Goal: Task Accomplishment & Management: Use online tool/utility

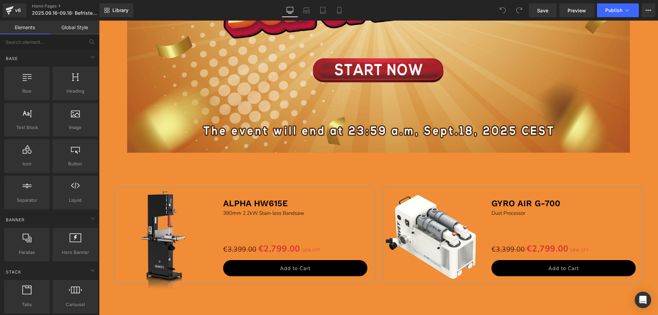
scroll to position [549, 0]
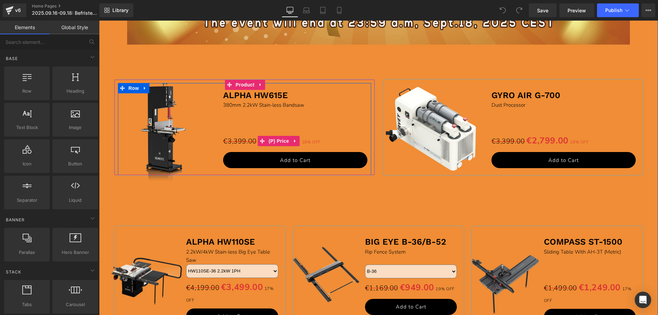
drag, startPoint x: 278, startPoint y: 141, endPoint x: 254, endPoint y: 141, distance: 23.3
click at [278, 141] on span "(P) Price" at bounding box center [279, 141] width 24 height 10
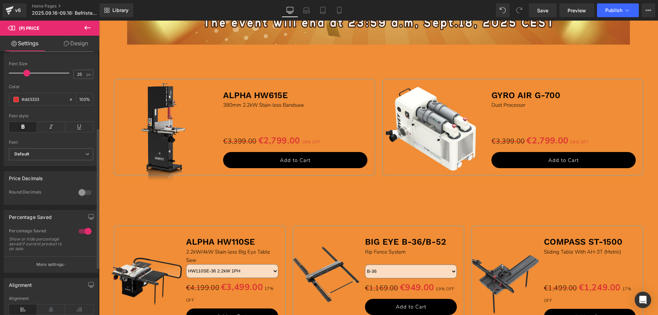
scroll to position [171, 0]
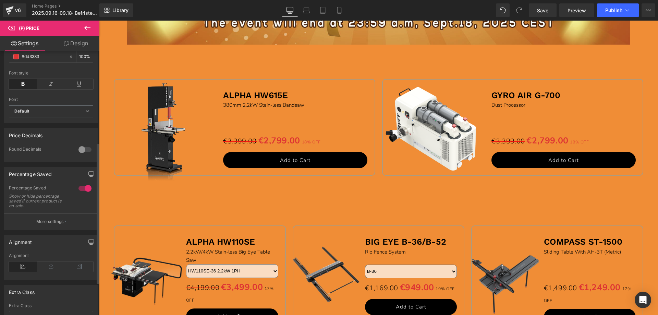
click at [81, 192] on div at bounding box center [85, 188] width 16 height 11
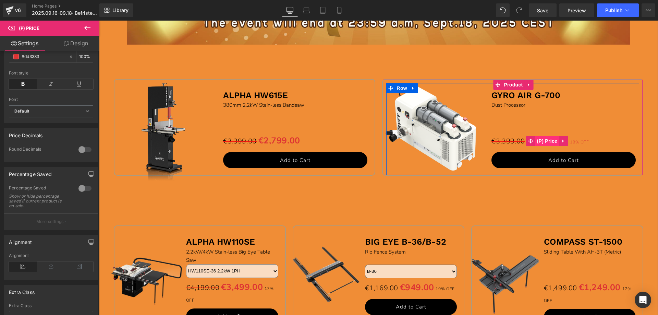
click at [552, 139] on span "(P) Price" at bounding box center [548, 141] width 24 height 10
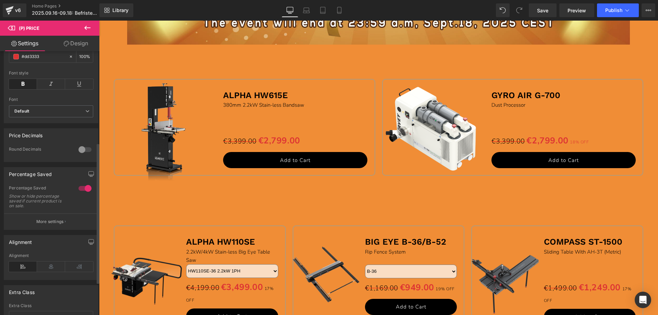
click at [81, 189] on div at bounding box center [85, 188] width 16 height 11
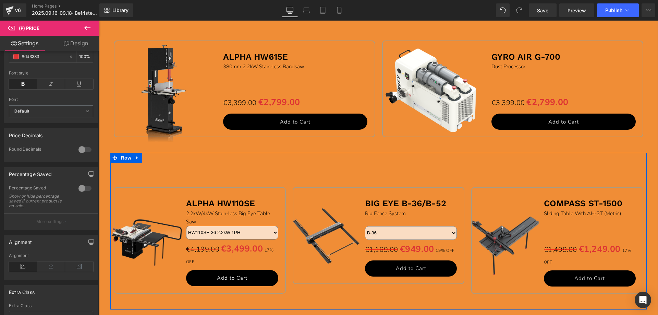
scroll to position [651, 0]
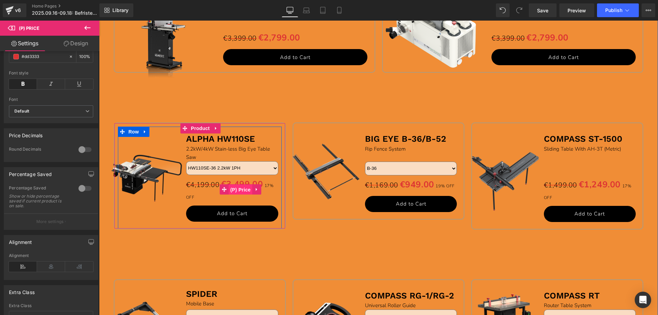
click at [232, 187] on span "(P) Price" at bounding box center [241, 189] width 24 height 10
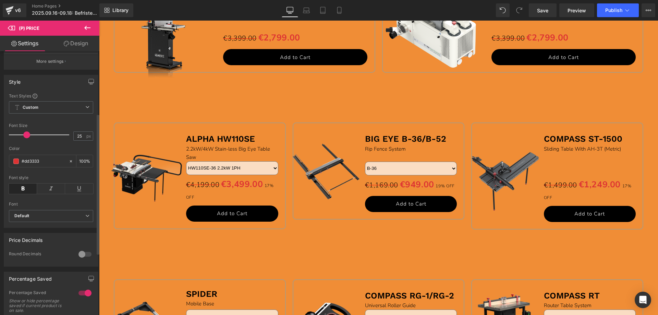
scroll to position [171, 0]
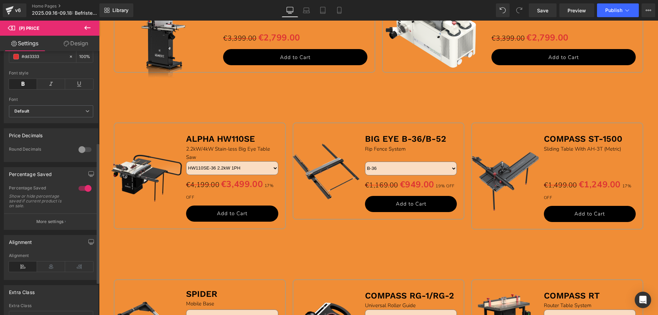
drag, startPoint x: 83, startPoint y: 193, endPoint x: 92, endPoint y: 191, distance: 9.3
click at [83, 193] on div at bounding box center [85, 188] width 16 height 11
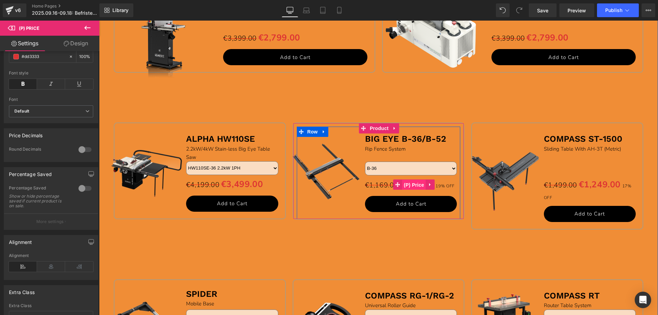
click at [412, 183] on span "(P) Price" at bounding box center [414, 185] width 24 height 10
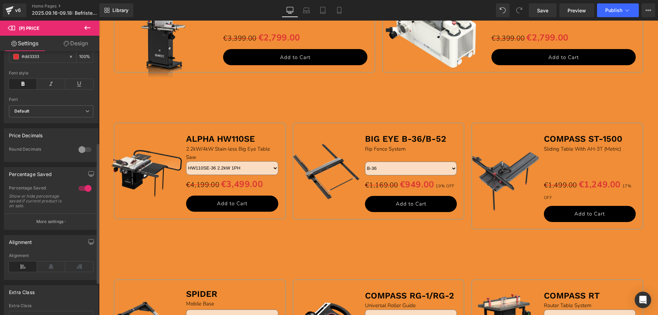
click at [79, 190] on div at bounding box center [85, 188] width 16 height 11
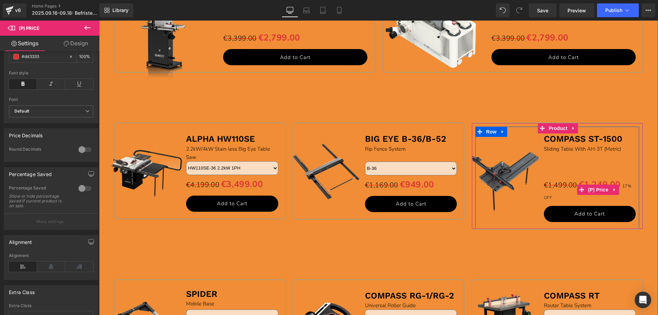
click at [596, 190] on span "(P) Price" at bounding box center [599, 189] width 24 height 10
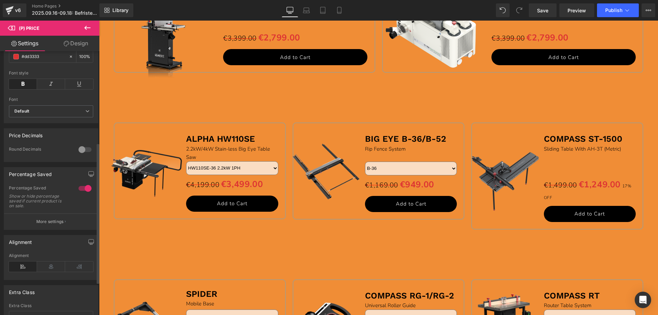
click at [82, 191] on div at bounding box center [85, 188] width 16 height 11
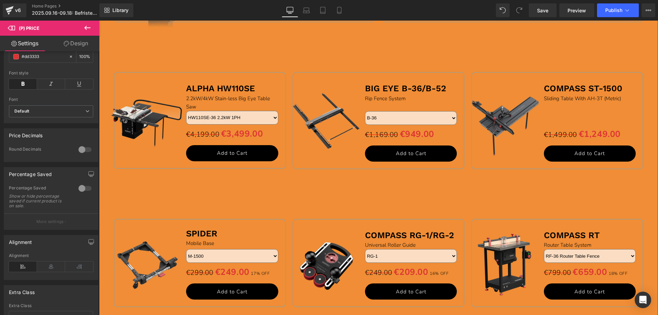
scroll to position [789, 0]
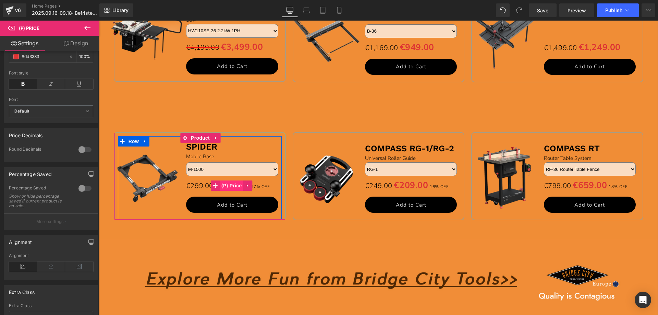
click at [230, 187] on span "(P) Price" at bounding box center [232, 185] width 24 height 10
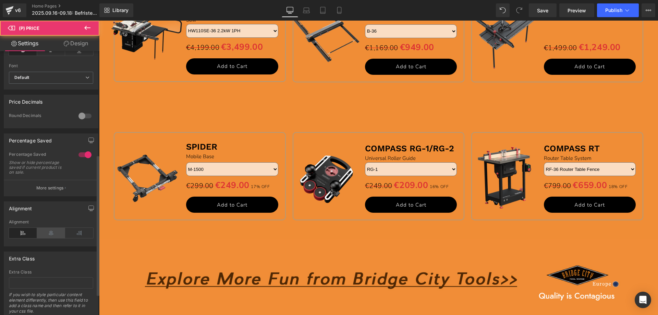
scroll to position [206, 0]
click at [83, 158] on div at bounding box center [85, 153] width 16 height 11
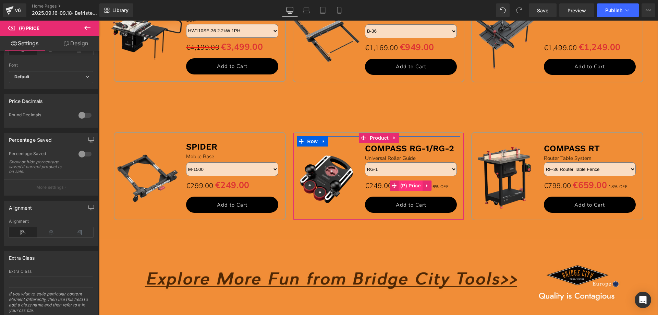
click at [414, 187] on span "(P) Price" at bounding box center [411, 185] width 24 height 10
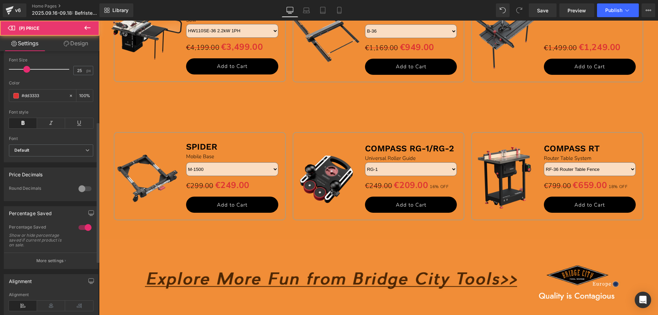
scroll to position [137, 0]
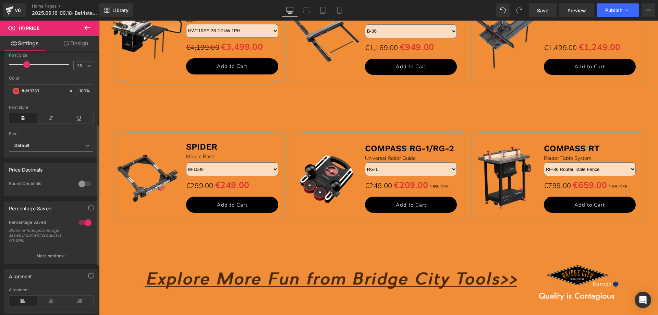
click at [81, 225] on div at bounding box center [85, 222] width 16 height 11
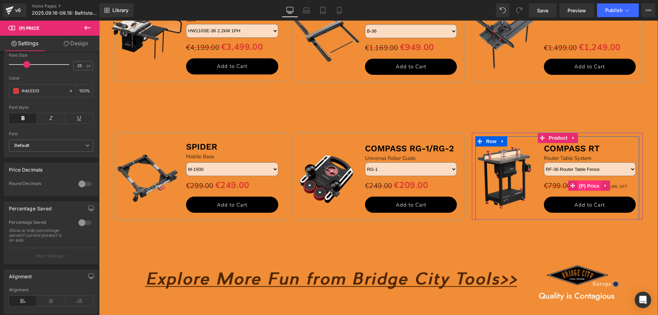
click at [583, 185] on span "(P) Price" at bounding box center [589, 186] width 24 height 10
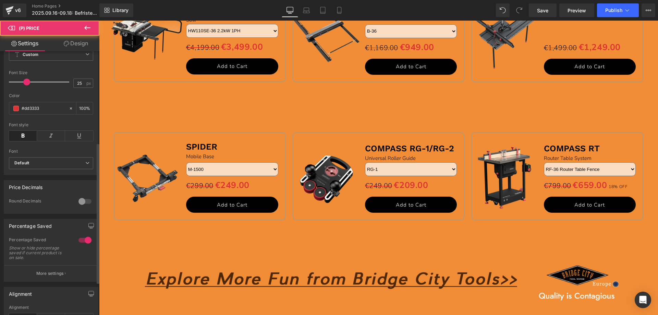
scroll to position [171, 0]
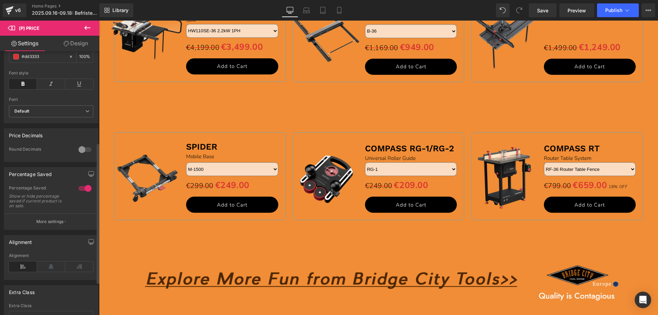
drag, startPoint x: 80, startPoint y: 191, endPoint x: 178, endPoint y: 173, distance: 99.6
click at [80, 191] on div at bounding box center [85, 188] width 16 height 11
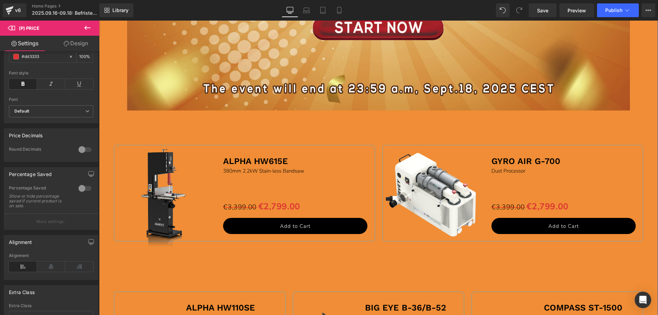
scroll to position [480, 0]
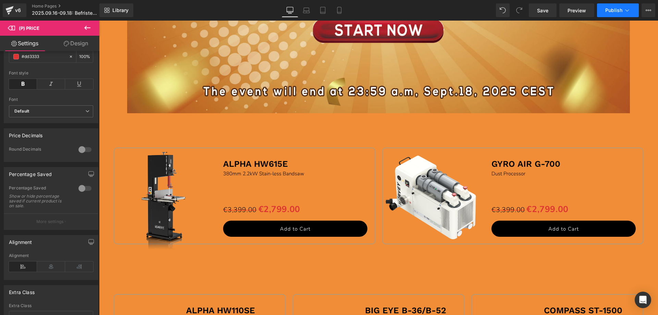
click at [611, 13] on span "Publish" at bounding box center [613, 10] width 17 height 5
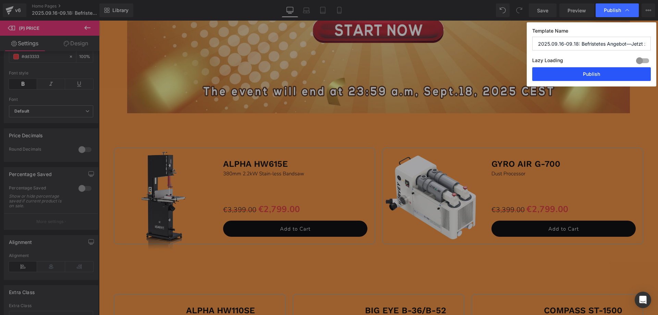
click at [578, 75] on button "Publish" at bounding box center [591, 74] width 119 height 14
